Goal: Information Seeking & Learning: Check status

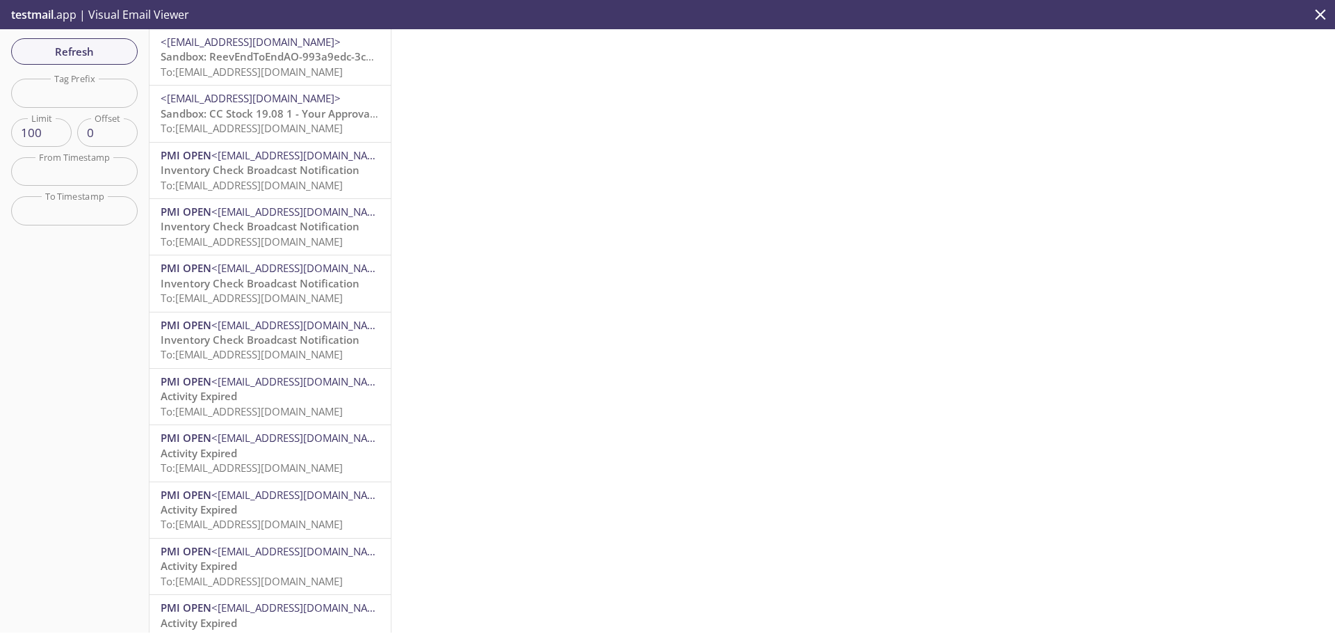
click at [88, 88] on input "text" at bounding box center [74, 93] width 127 height 29
paste input "1754380805732_i498"
type input "1754380805732_i498"
click at [95, 42] on span "Refresh" at bounding box center [74, 51] width 104 height 18
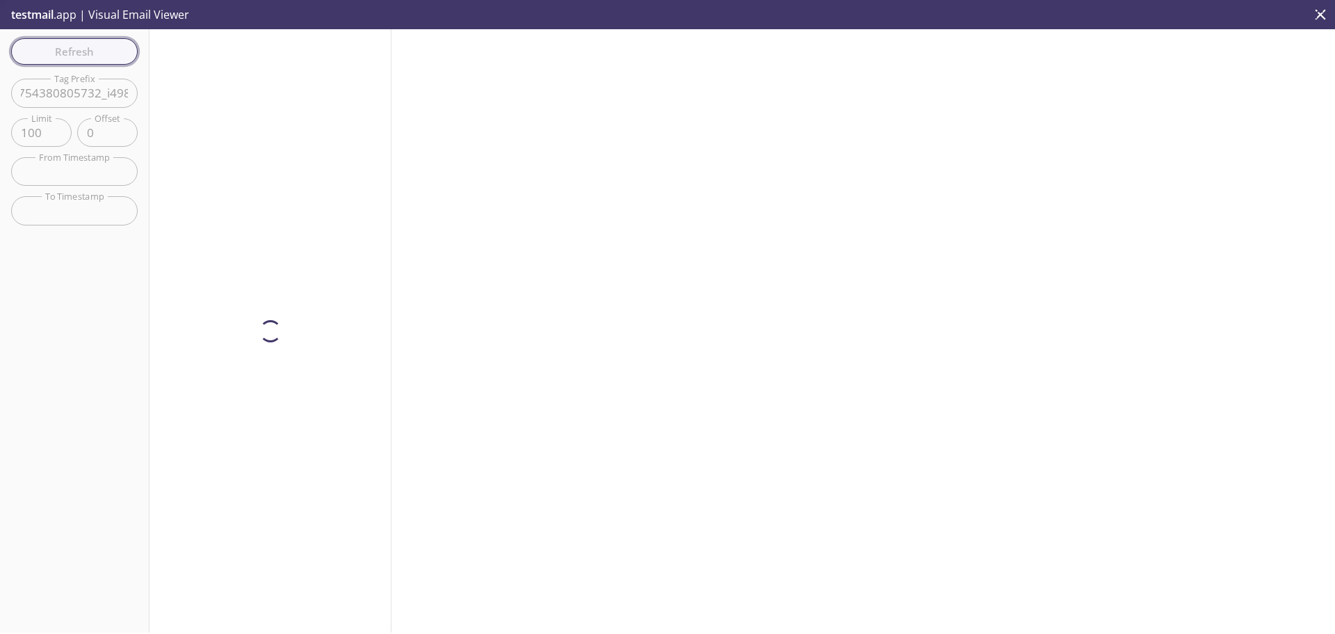
scroll to position [0, 0]
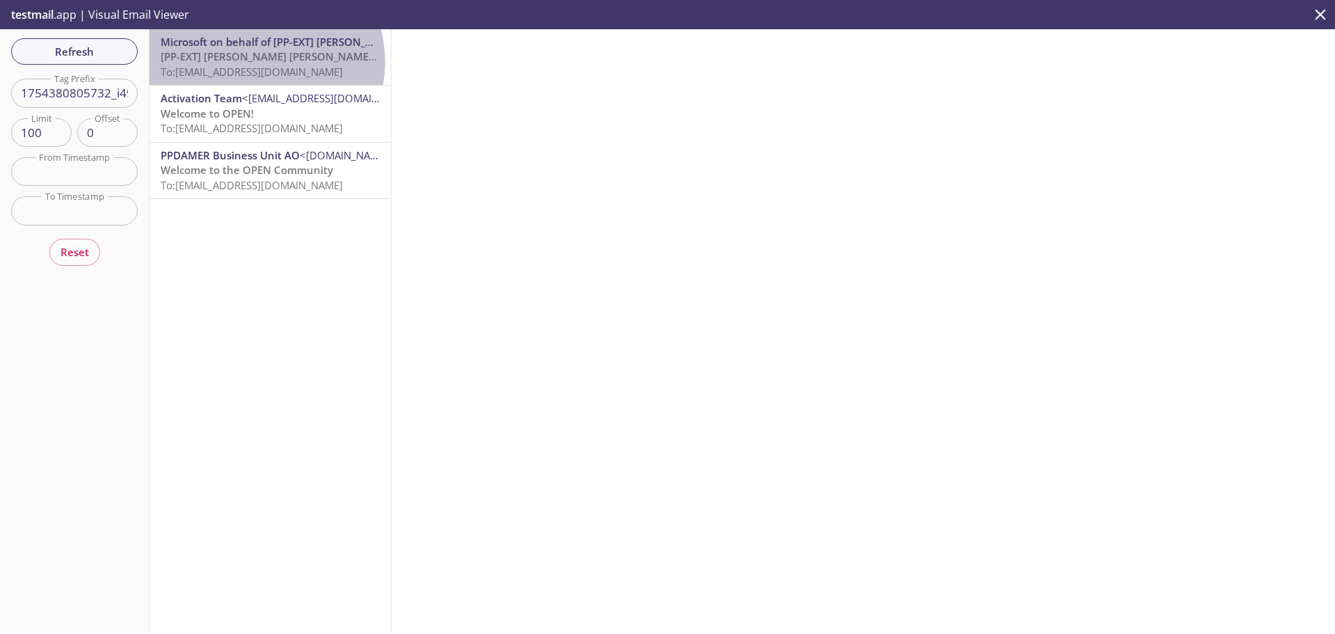
click at [259, 62] on span "[PP-EXT] [PERSON_NAME] [PERSON_NAME] International account email verification c…" at bounding box center [382, 56] width 442 height 14
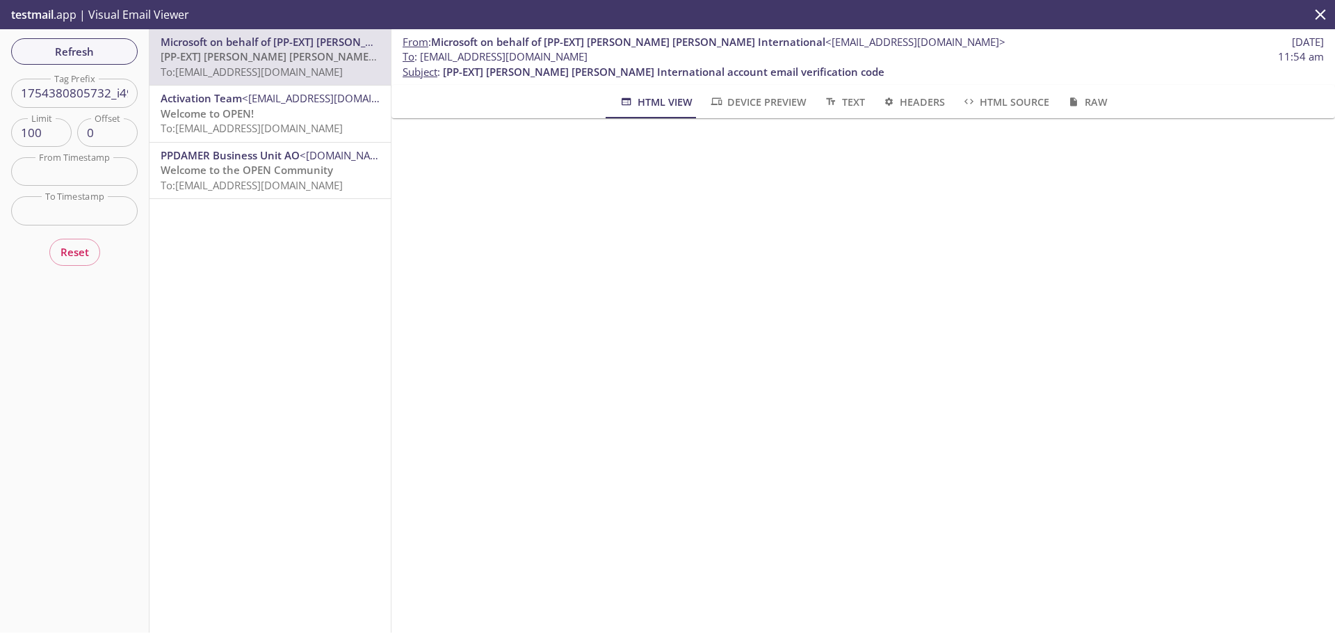
click at [274, 110] on p "Welcome to OPEN! To: [EMAIL_ADDRESS][DOMAIN_NAME]" at bounding box center [270, 121] width 219 height 30
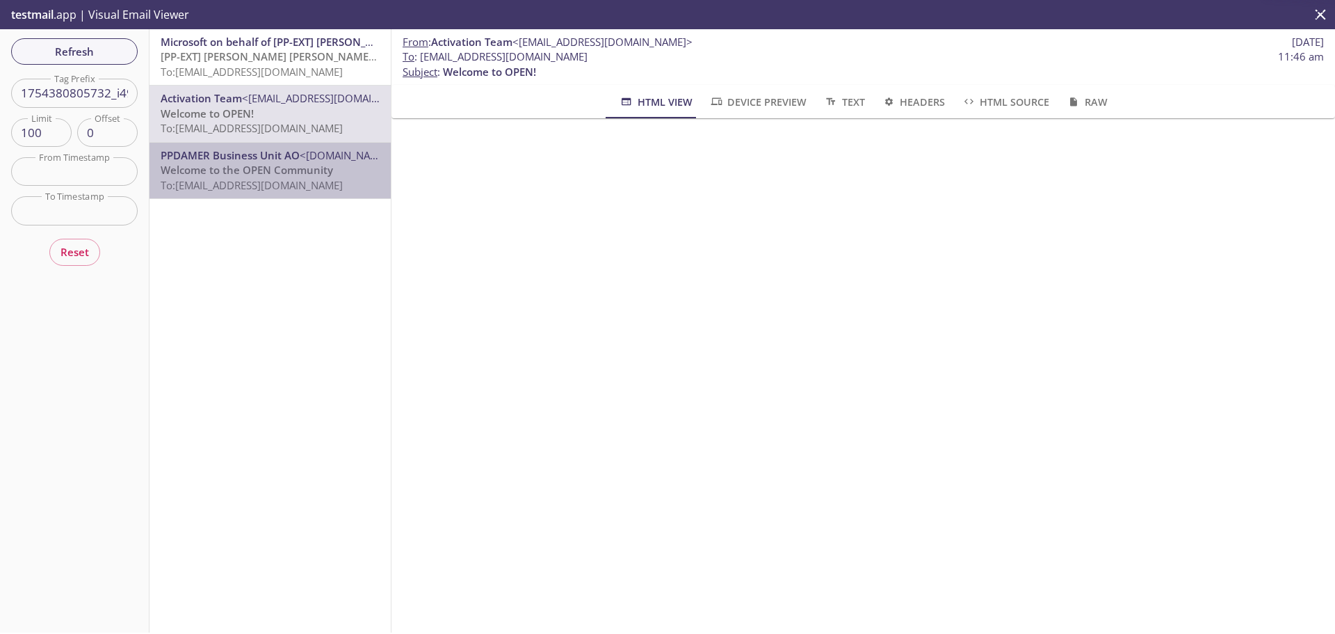
click at [286, 155] on span "PPDAMER Business Unit AO" at bounding box center [230, 155] width 139 height 14
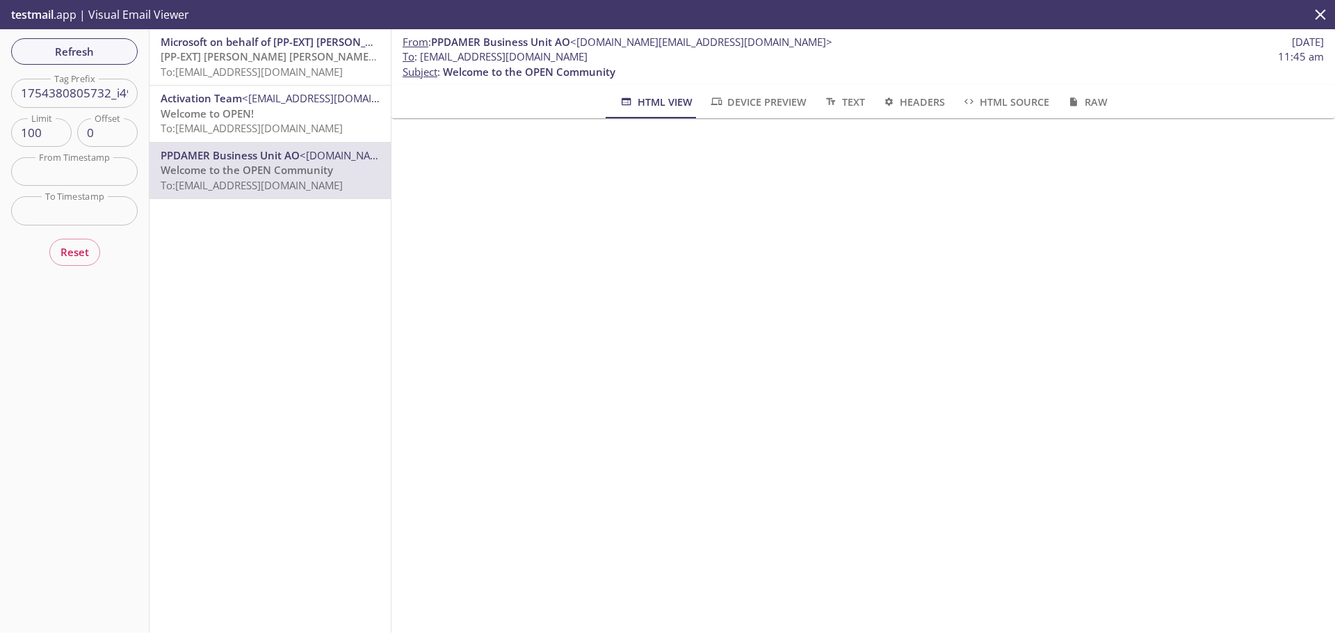
click at [305, 79] on p "[PP-EXT] [PERSON_NAME] [PERSON_NAME] International account email verification c…" at bounding box center [270, 64] width 219 height 30
